Goal: Task Accomplishment & Management: Manage account settings

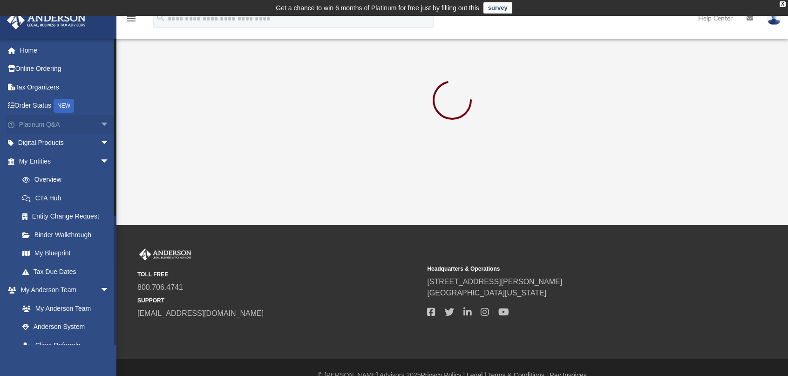
click at [37, 123] on link "Platinum Q&A arrow_drop_down" at bounding box center [65, 124] width 117 height 19
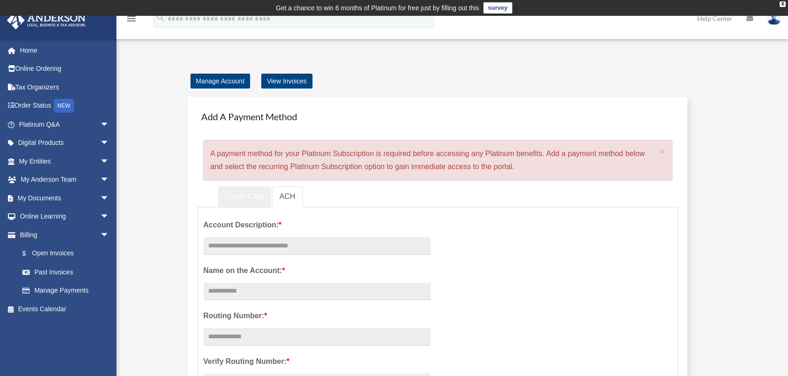
click at [233, 195] on link "Credit Card" at bounding box center [244, 196] width 53 height 21
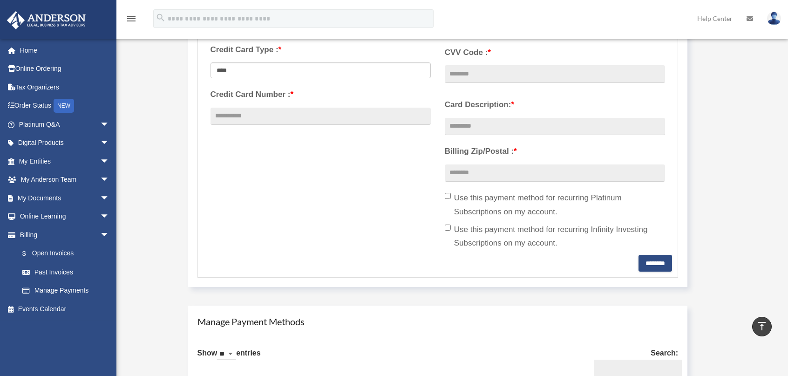
scroll to position [279, 0]
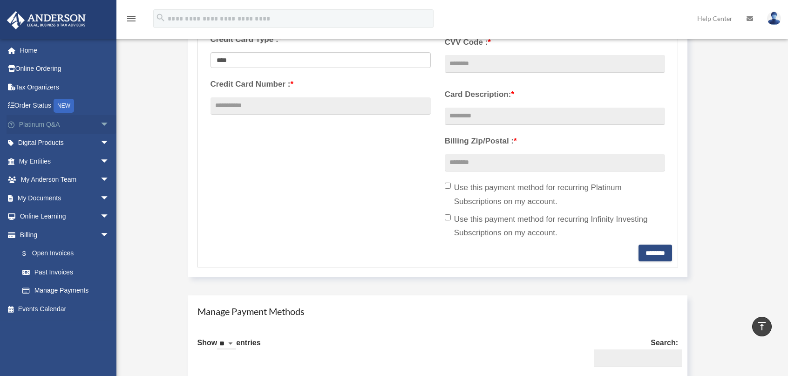
click at [36, 122] on link "Platinum Q&A arrow_drop_down" at bounding box center [65, 124] width 117 height 19
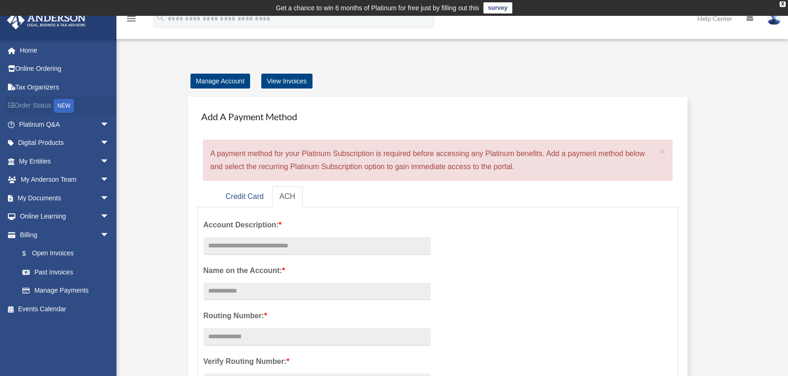
click at [31, 104] on link "Order Status NEW" at bounding box center [65, 105] width 117 height 19
